Goal: Information Seeking & Learning: Learn about a topic

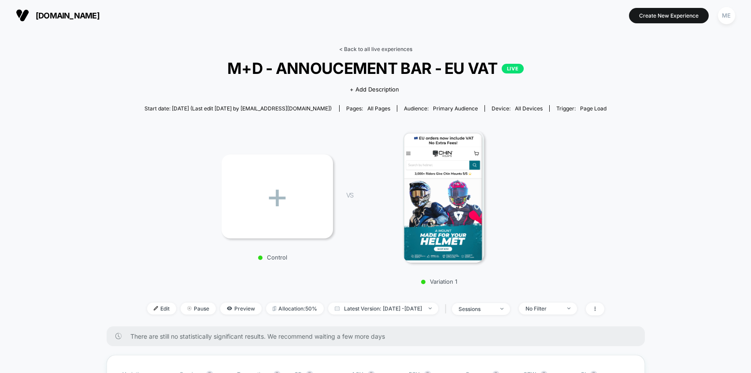
click at [359, 49] on link "< Back to all live experiences" at bounding box center [375, 49] width 73 height 7
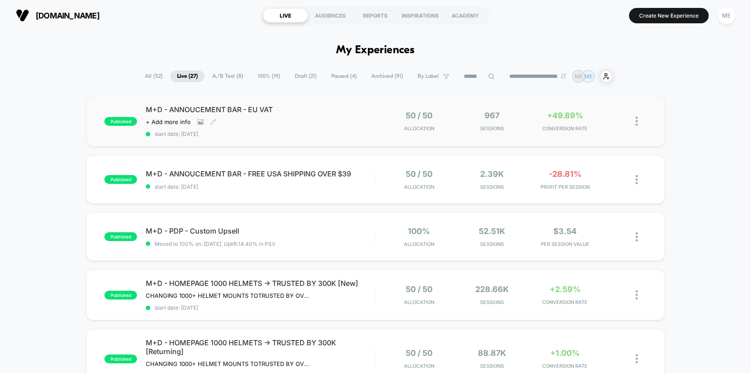
click at [332, 126] on div "M+D - ANNOUCEMENT BAR - EU VAT Click to view images Click to edit experience de…" at bounding box center [260, 121] width 229 height 32
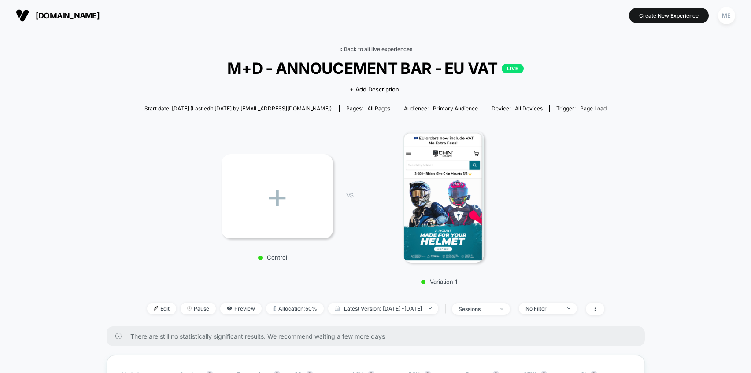
click at [356, 46] on link "< Back to all live experiences" at bounding box center [375, 49] width 73 height 7
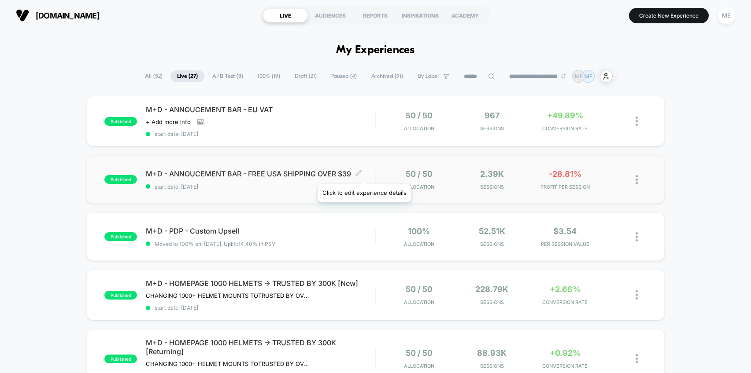
click at [362, 173] on icon at bounding box center [358, 173] width 7 height 7
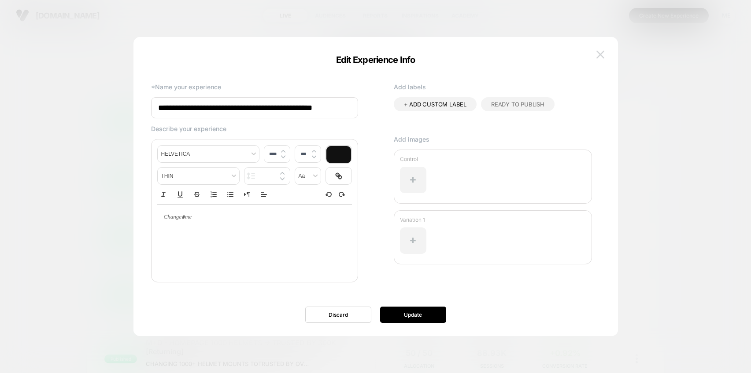
click at [602, 50] on button at bounding box center [599, 54] width 13 height 13
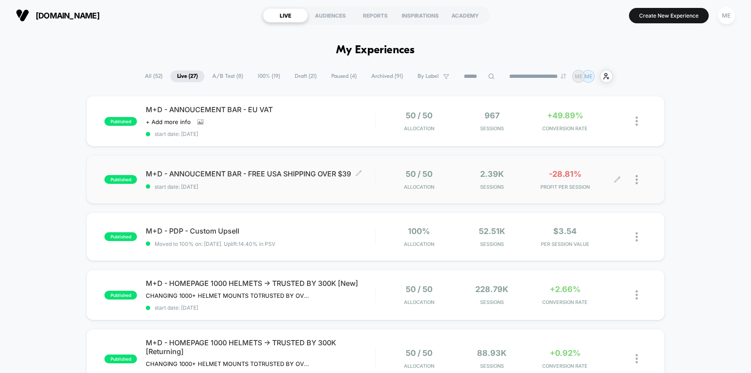
click at [461, 170] on div "2.39k Sessions" at bounding box center [491, 179] width 69 height 21
